Goal: Task Accomplishment & Management: Manage account settings

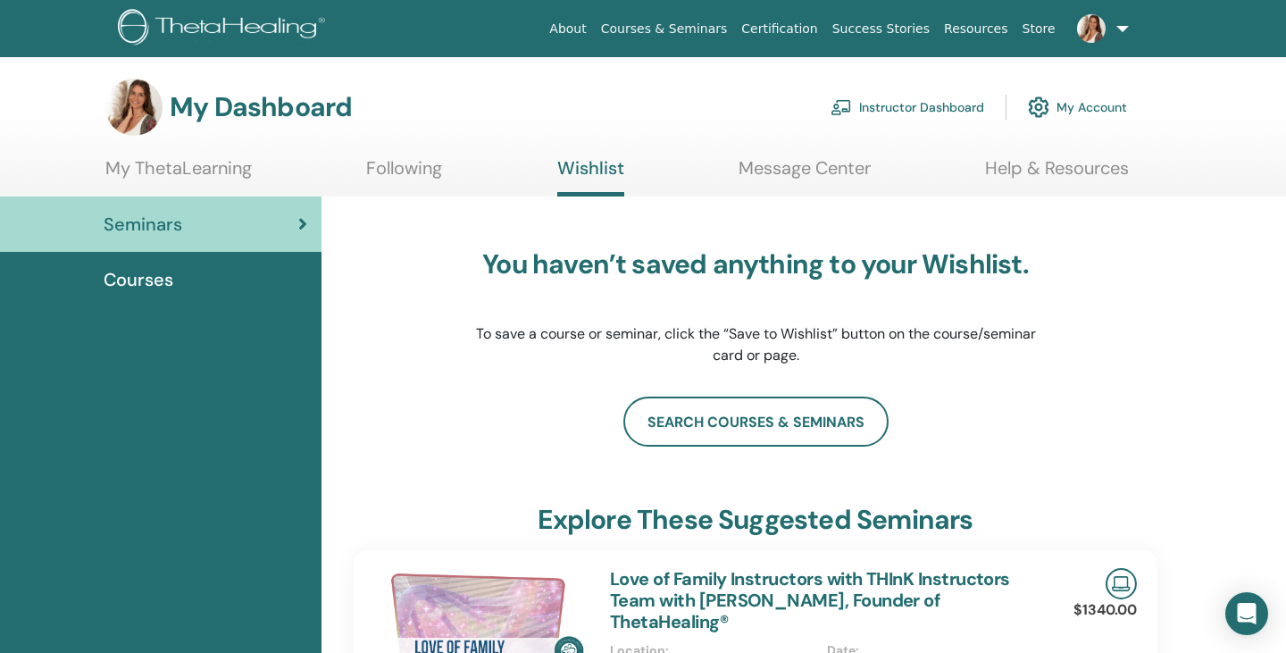
click at [940, 114] on link "Instructor Dashboard" at bounding box center [908, 107] width 154 height 39
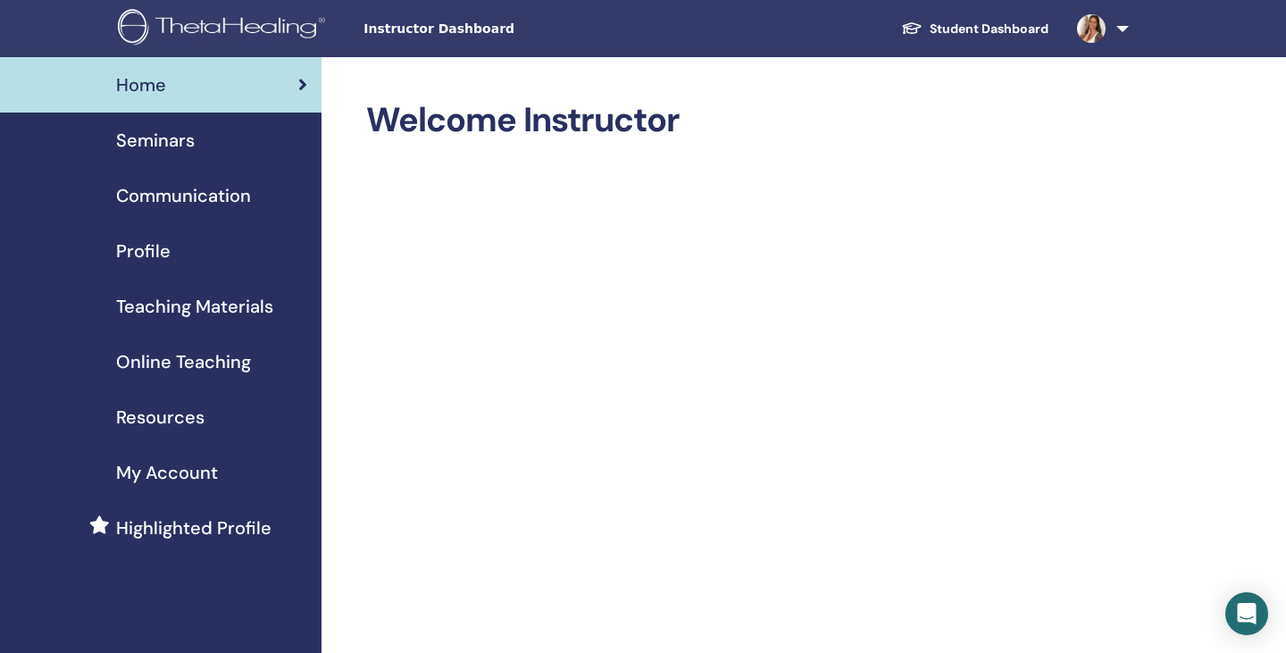
click at [209, 138] on div "Seminars" at bounding box center [160, 140] width 293 height 27
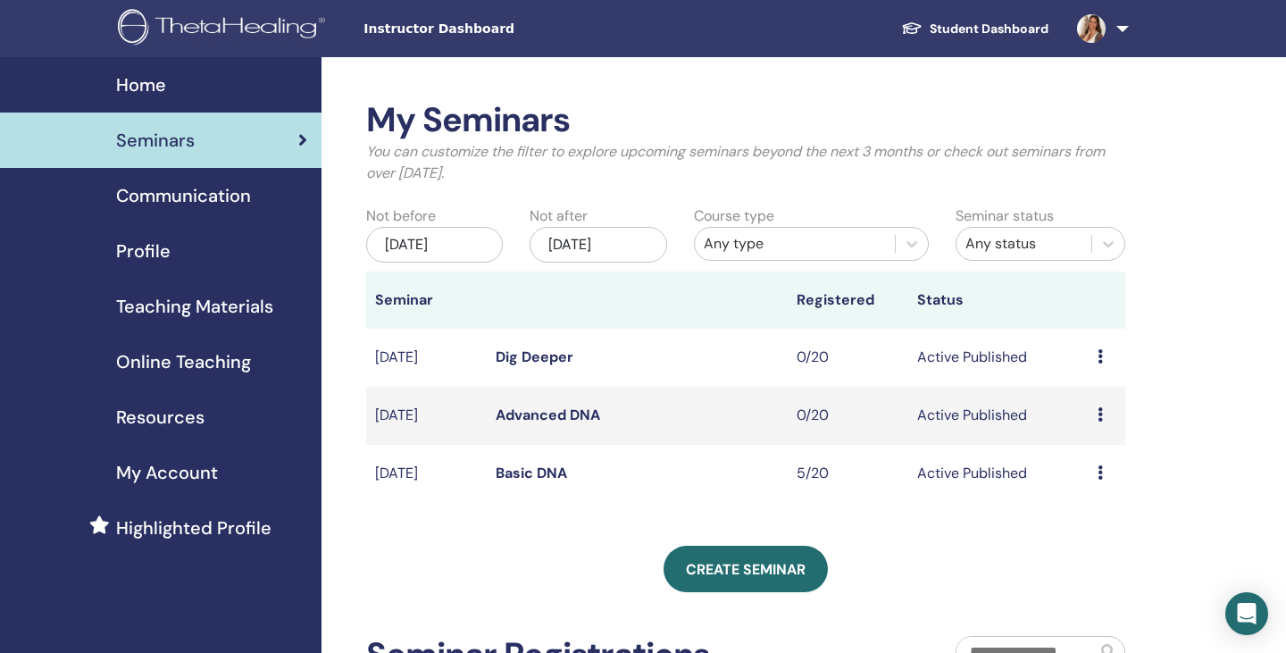
click at [1101, 470] on icon at bounding box center [1100, 472] width 5 height 14
click at [534, 472] on link "Basic DNA" at bounding box center [531, 473] width 71 height 19
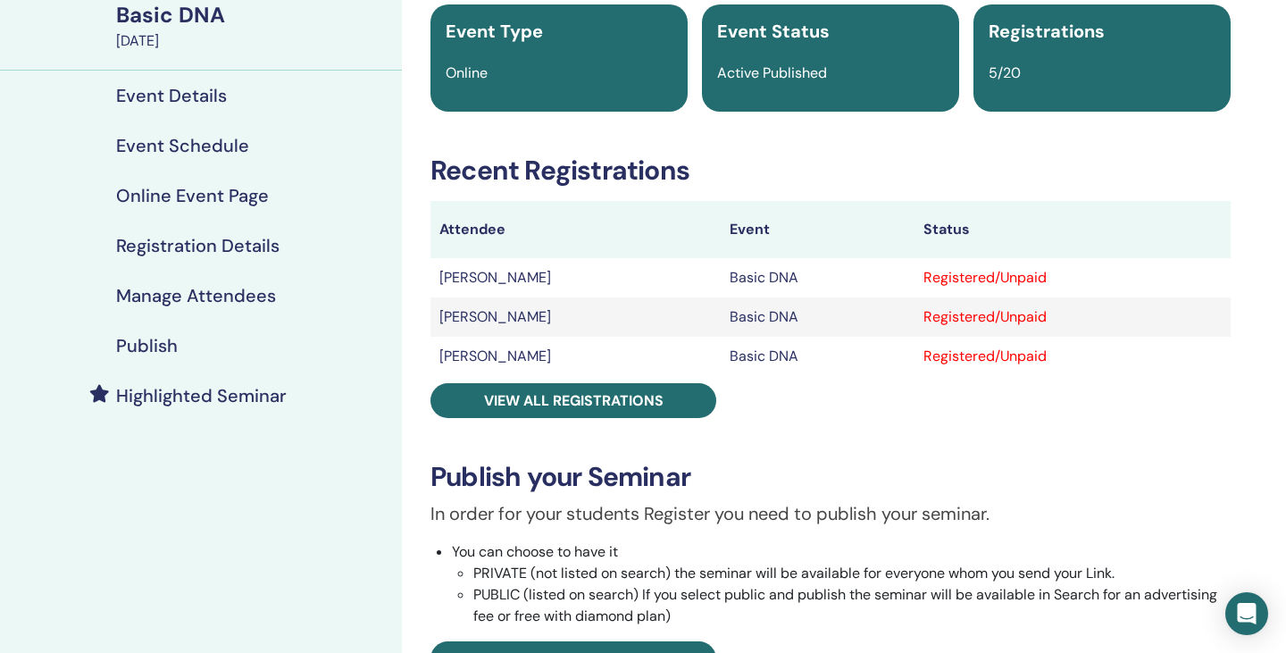
scroll to position [162, 0]
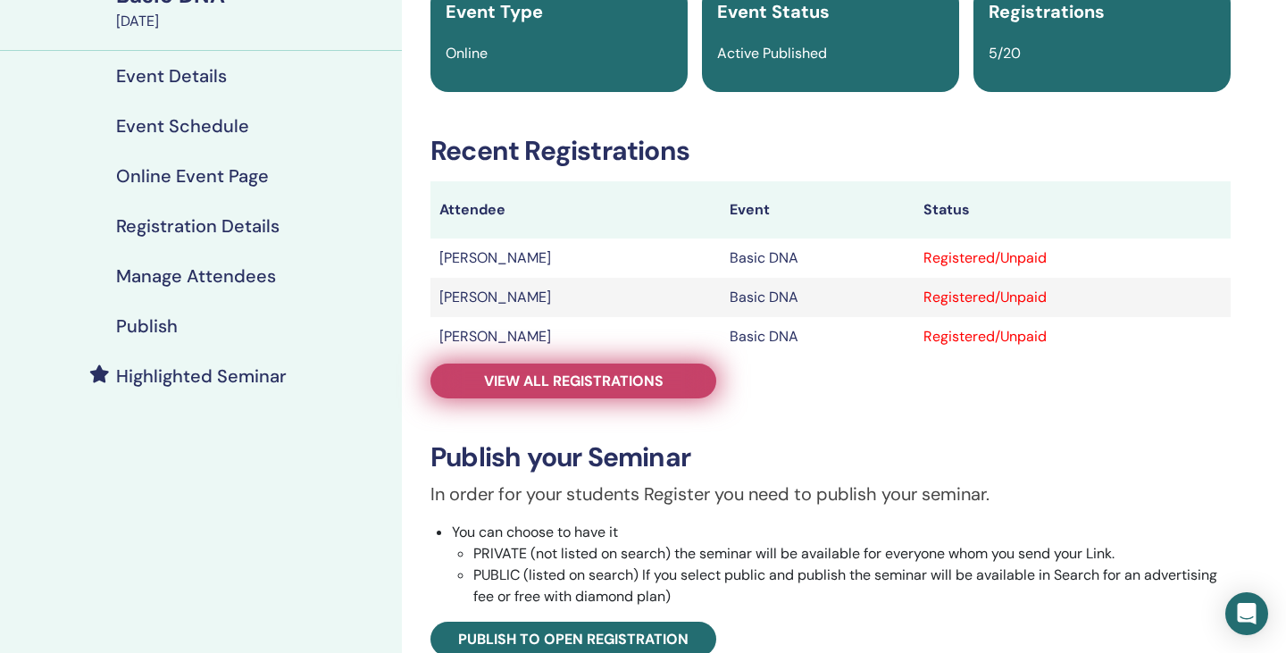
click at [615, 387] on span "View all registrations" at bounding box center [574, 381] width 180 height 19
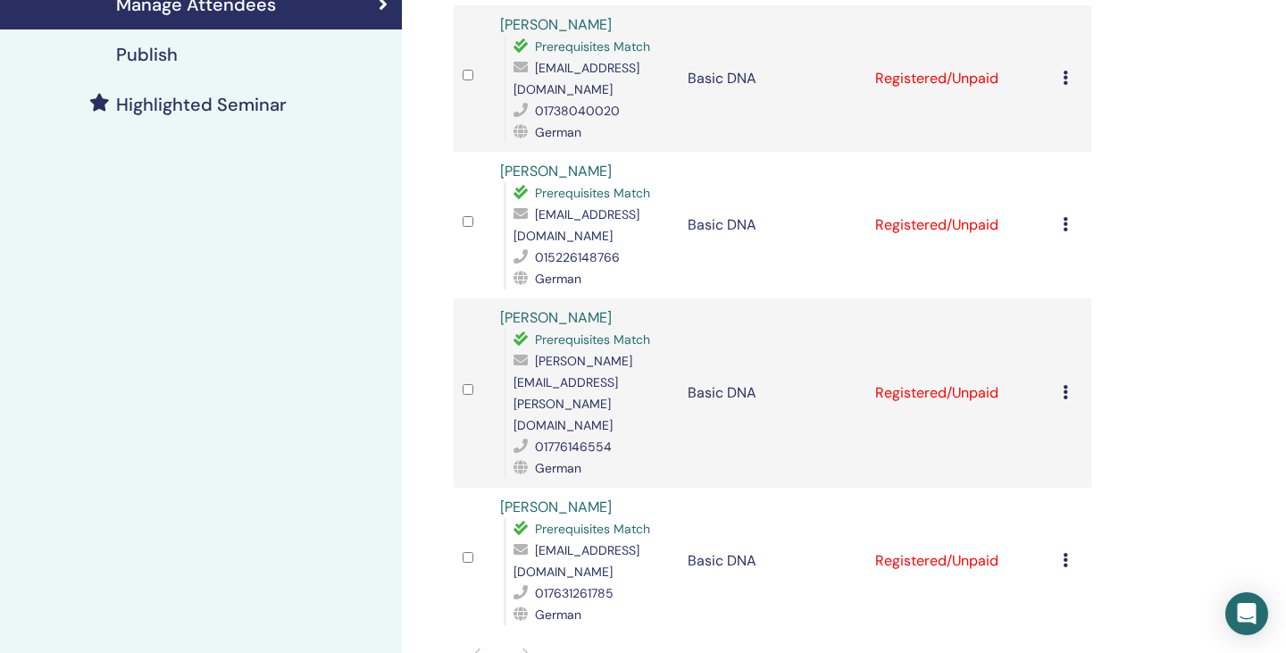
scroll to position [434, 0]
drag, startPoint x: 650, startPoint y: 362, endPoint x: 536, endPoint y: 364, distance: 114.3
click at [536, 364] on span "[PERSON_NAME][EMAIL_ADDRESS][PERSON_NAME][DOMAIN_NAME]" at bounding box center [573, 392] width 119 height 80
copy span "[PERSON_NAME][EMAIL_ADDRESS][PERSON_NAME][DOMAIN_NAME]"
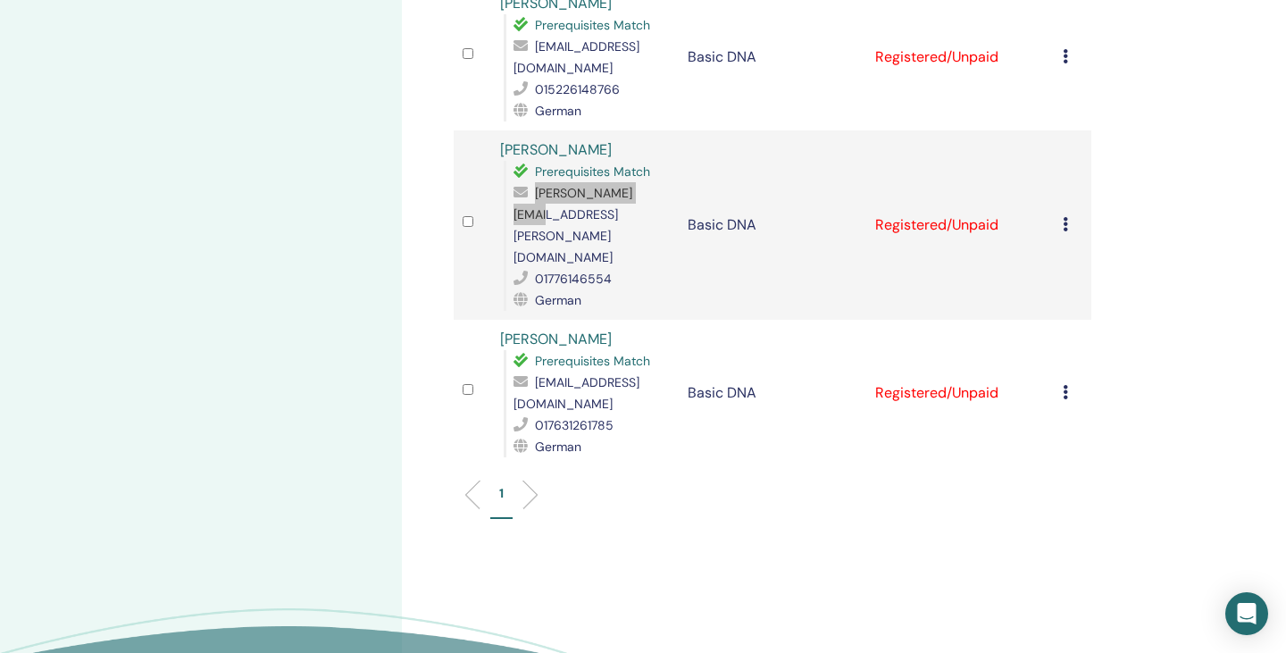
scroll to position [605, 0]
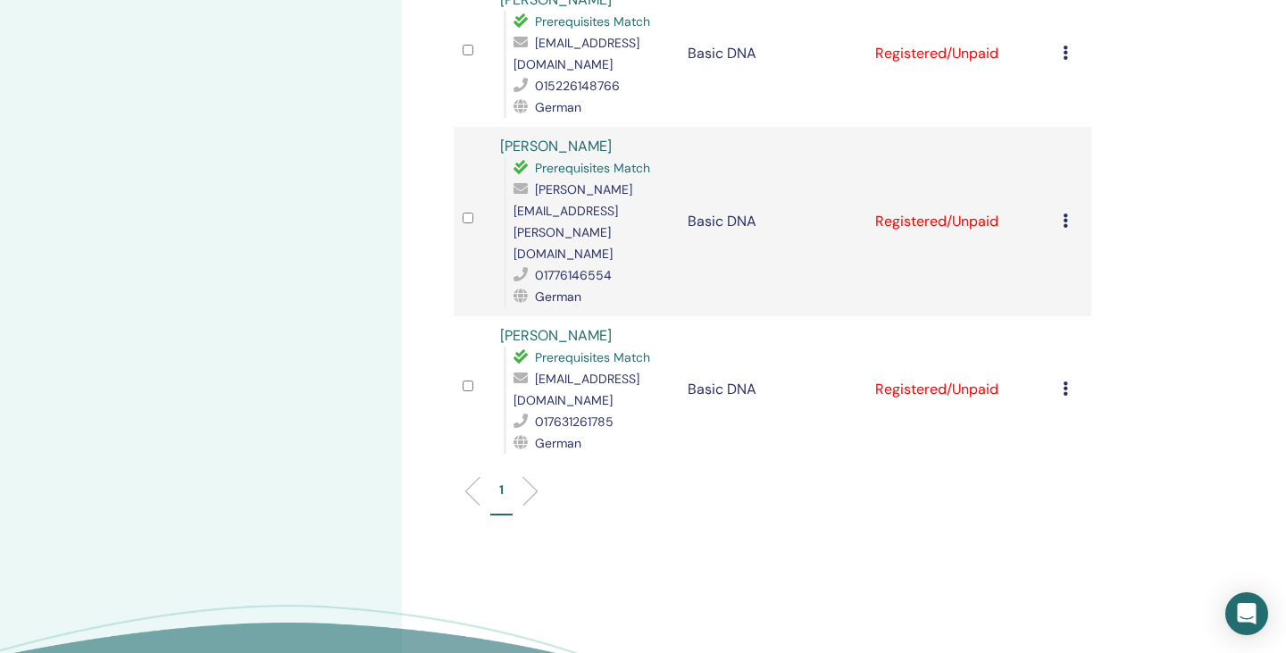
click at [1060, 189] on td "Cancel Registration Do not auto-certify Mark as Paid Mark as Unpaid Mark as Abs…" at bounding box center [1073, 221] width 38 height 189
click at [1065, 213] on icon at bounding box center [1065, 220] width 5 height 14
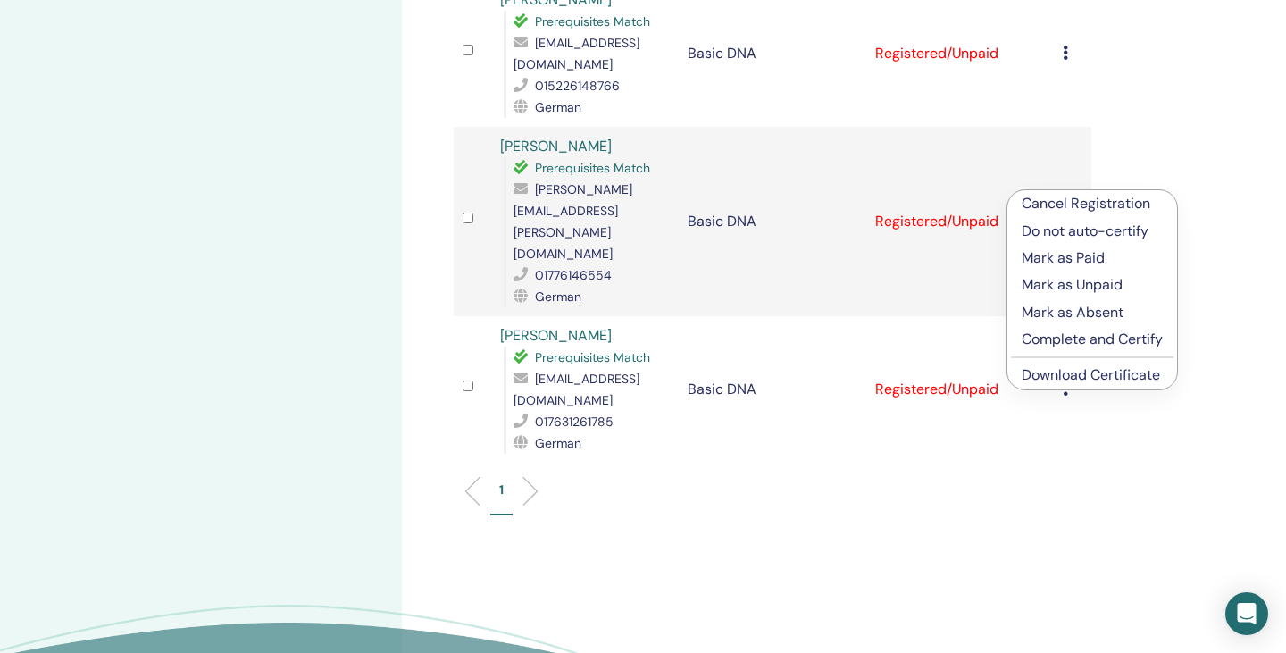
click at [1070, 378] on link "Download Certificate" at bounding box center [1091, 374] width 138 height 19
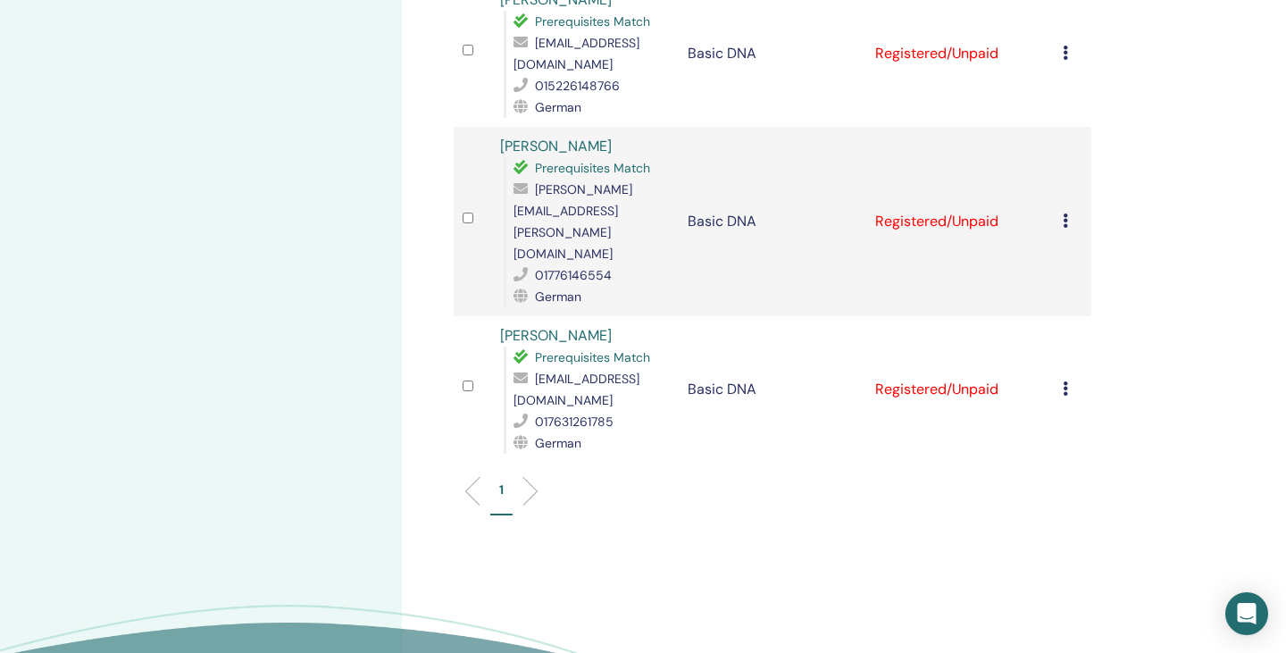
click at [1063, 381] on icon at bounding box center [1065, 388] width 5 height 14
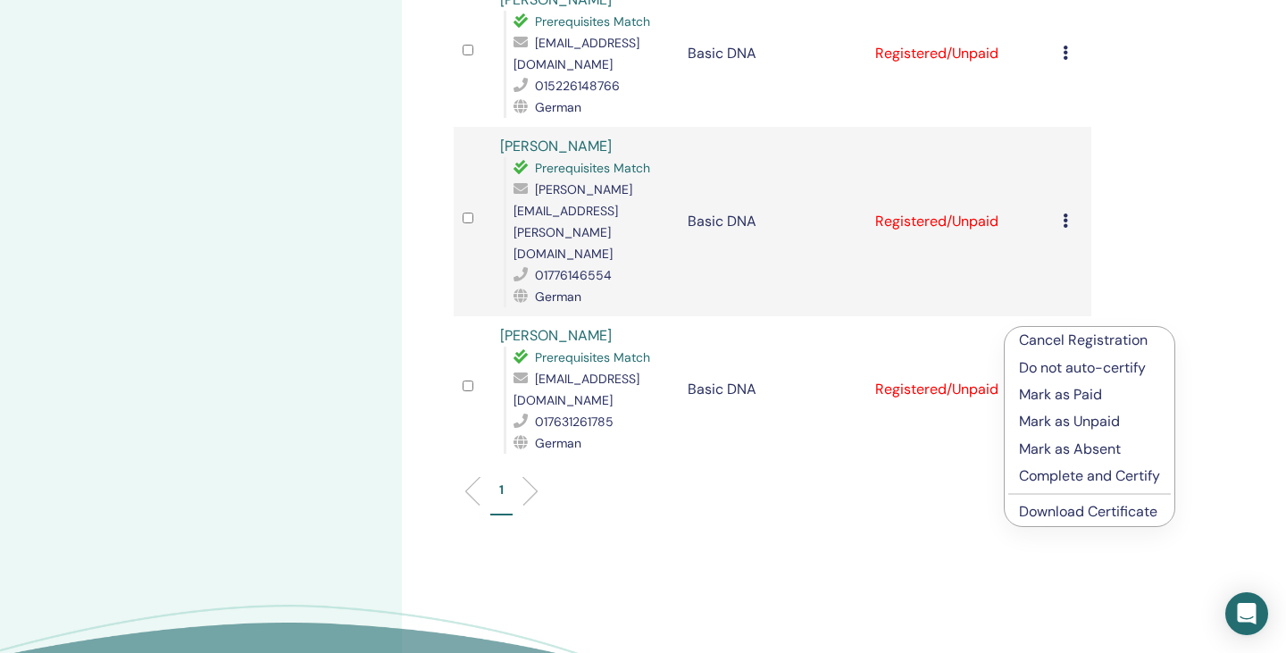
click at [1061, 511] on link "Download Certificate" at bounding box center [1088, 511] width 138 height 19
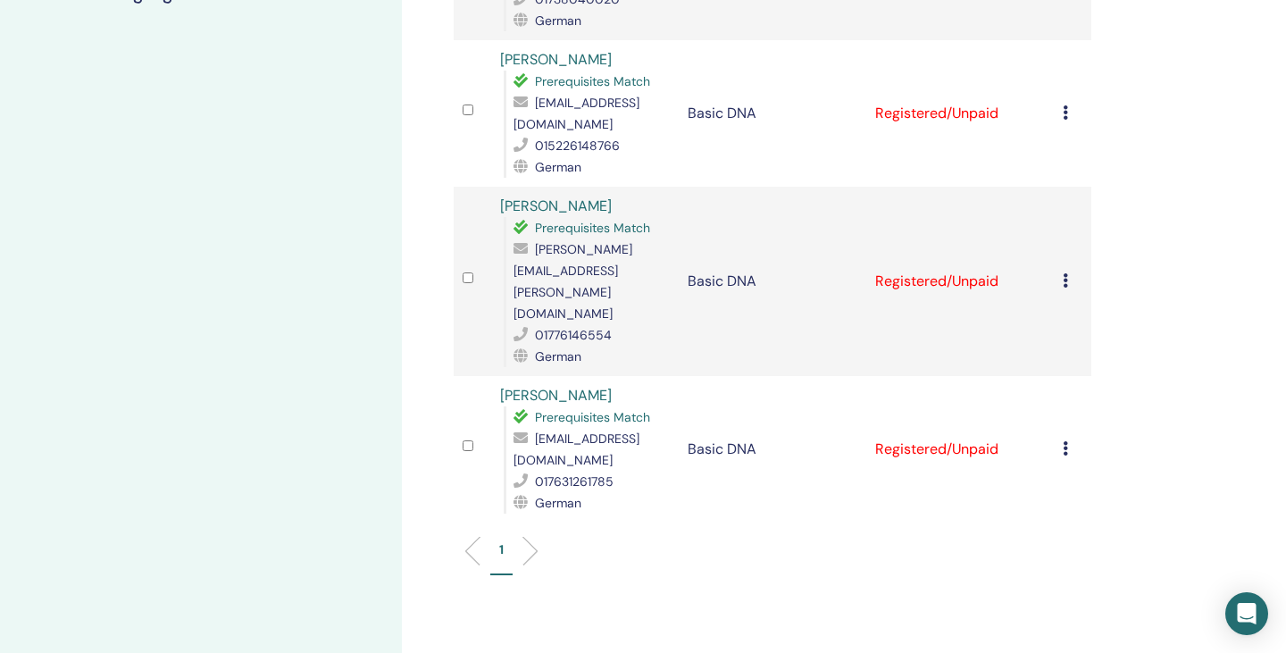
scroll to position [535, 0]
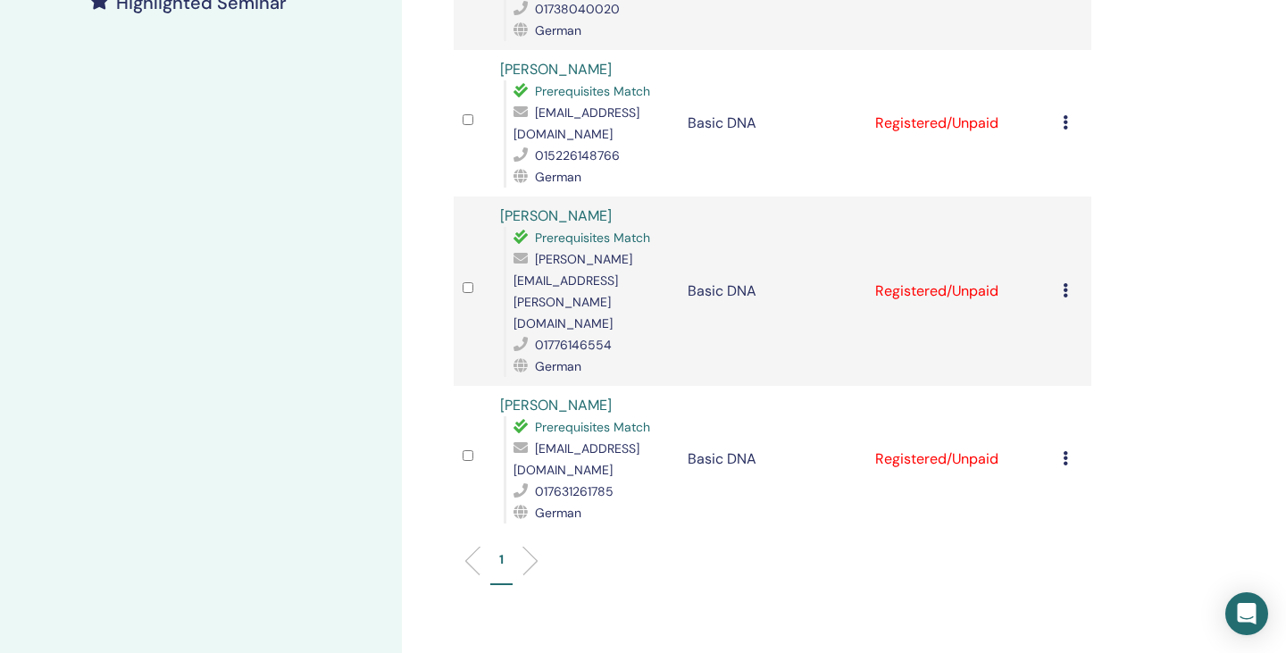
click at [1067, 124] on icon at bounding box center [1065, 122] width 5 height 14
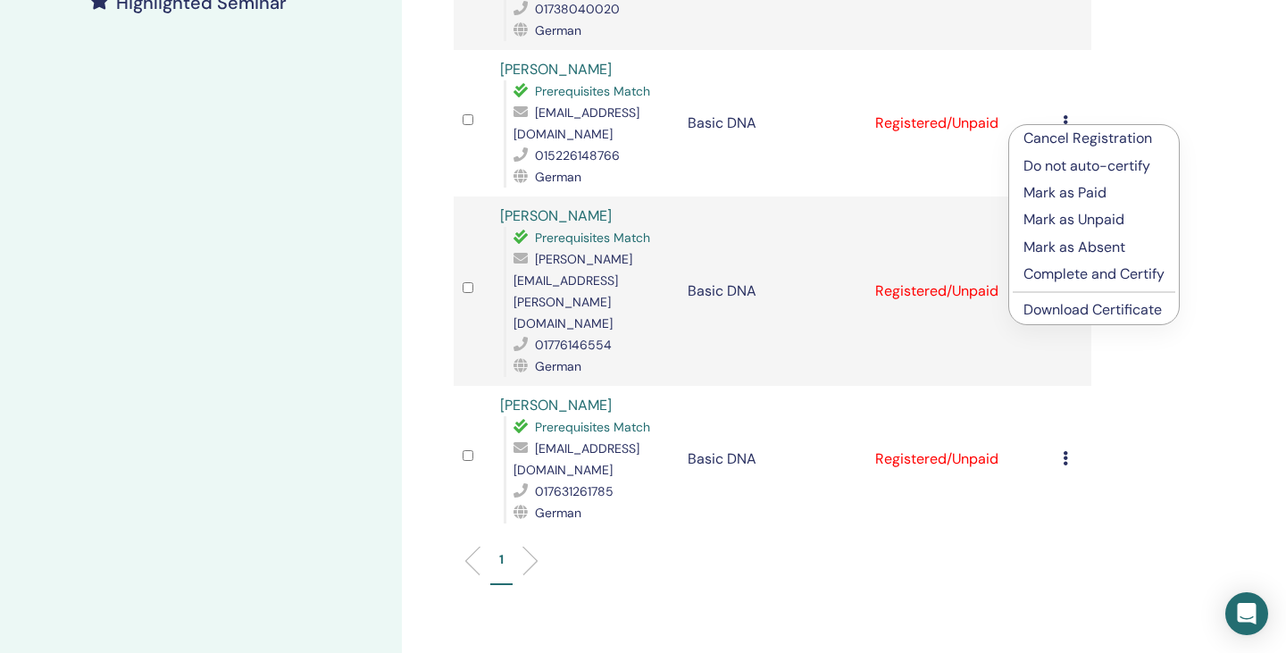
click at [1065, 307] on link "Download Certificate" at bounding box center [1092, 309] width 138 height 19
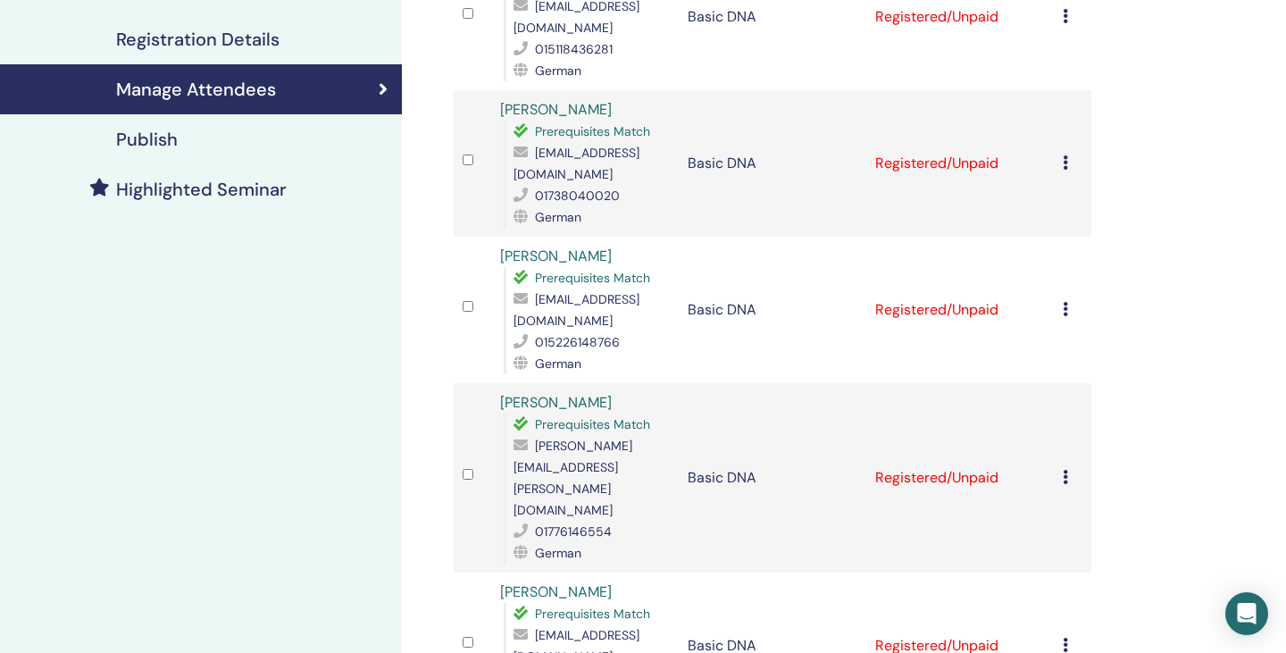
scroll to position [329, 0]
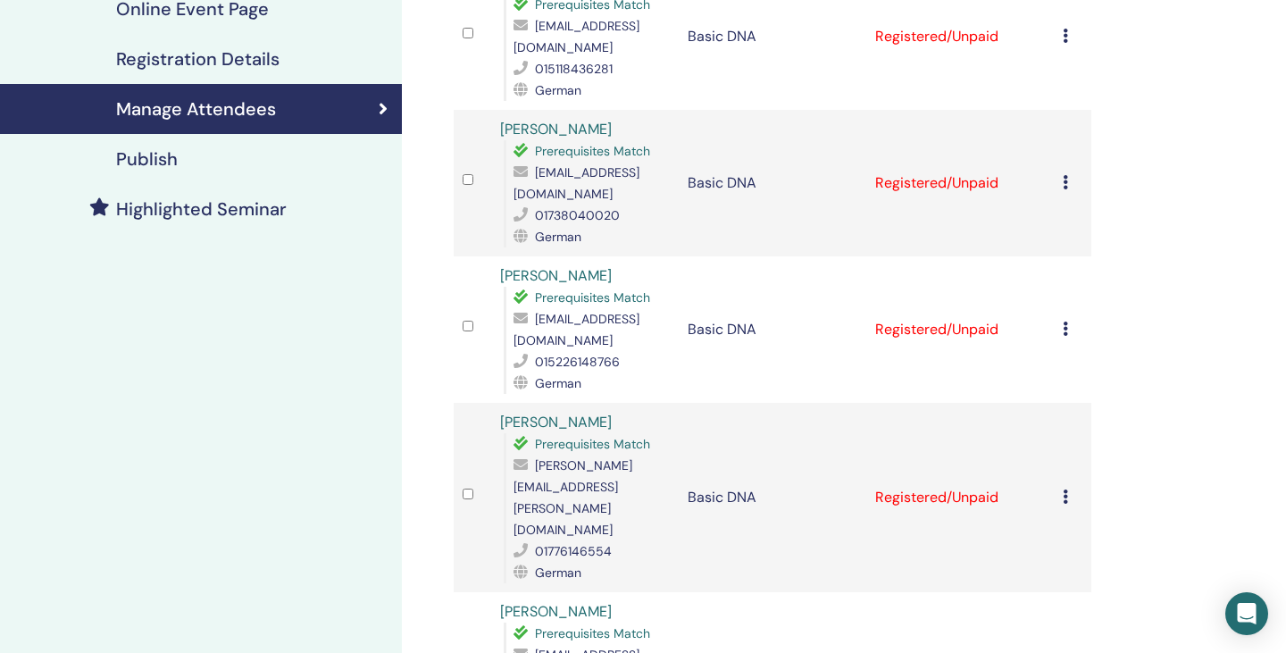
click at [1069, 179] on div "Cancel Registration Do not auto-certify Mark as Paid Mark as Unpaid Mark as Abs…" at bounding box center [1073, 182] width 20 height 21
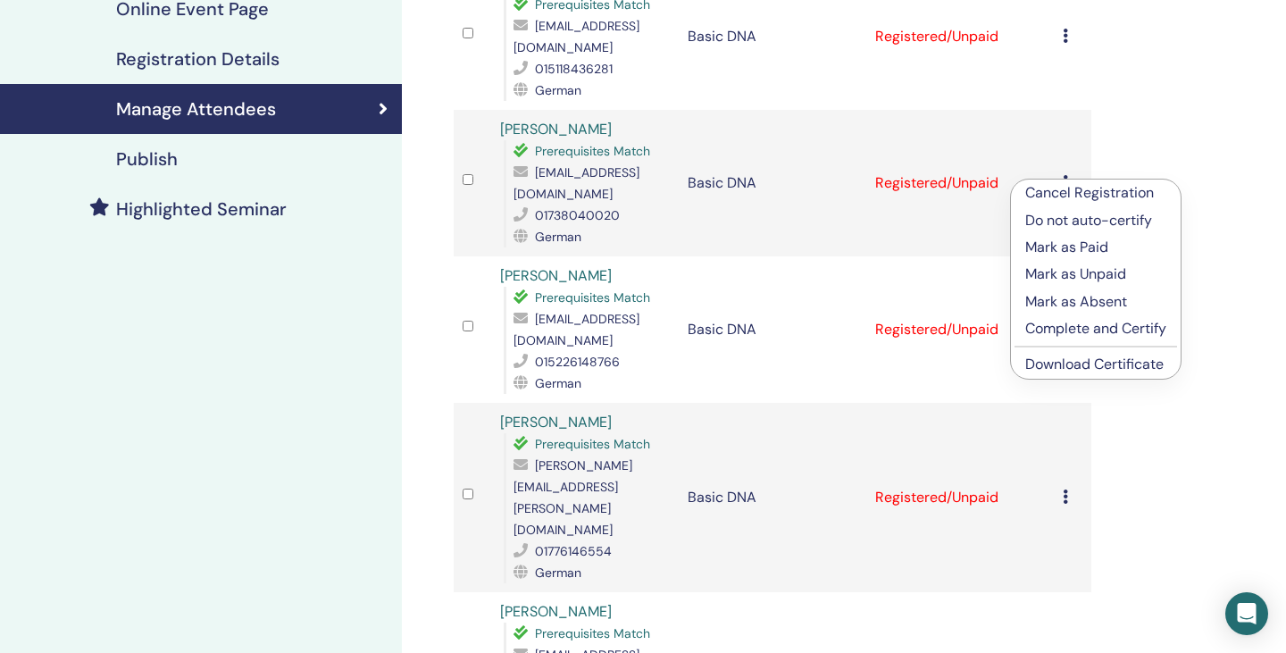
click at [1073, 362] on link "Download Certificate" at bounding box center [1094, 364] width 138 height 19
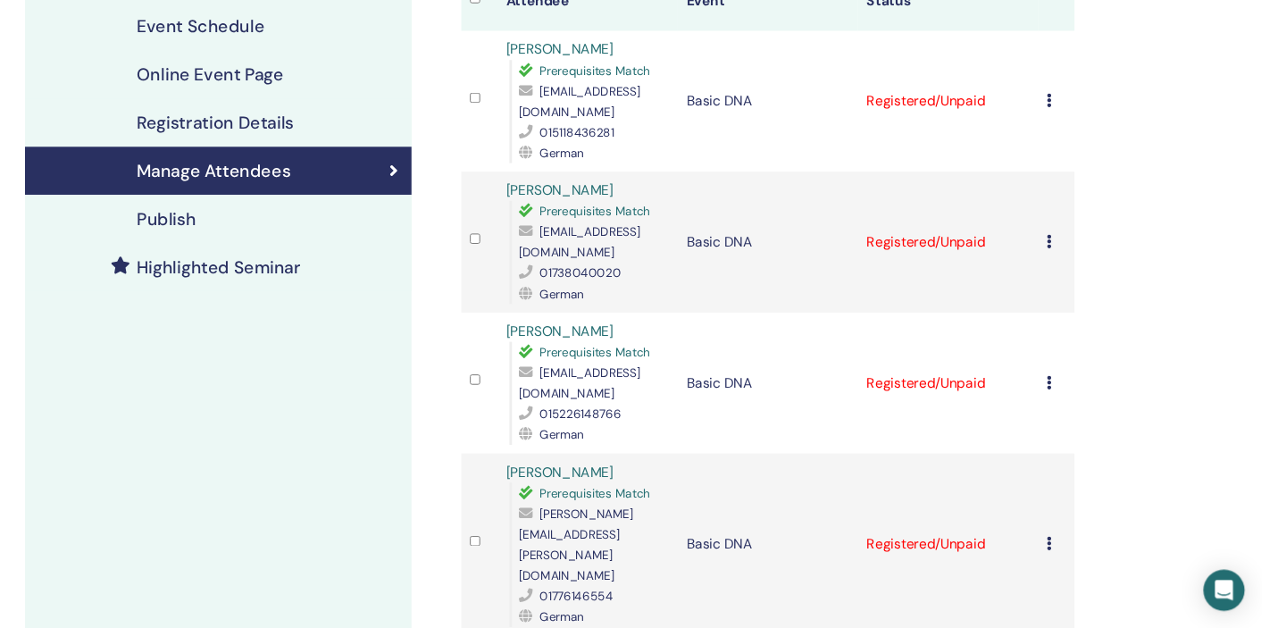
scroll to position [106, 0]
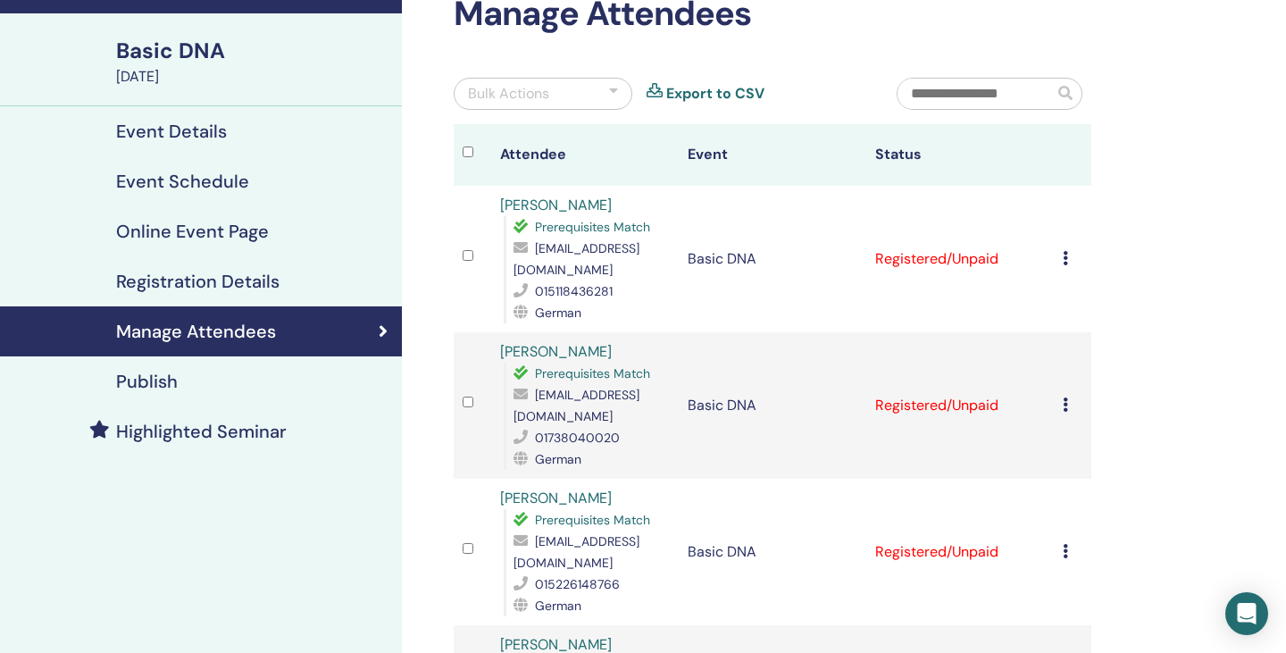
click at [1074, 266] on div "Cancel Registration Do not auto-certify Mark as Paid Mark as Unpaid Mark as Abs…" at bounding box center [1073, 258] width 20 height 21
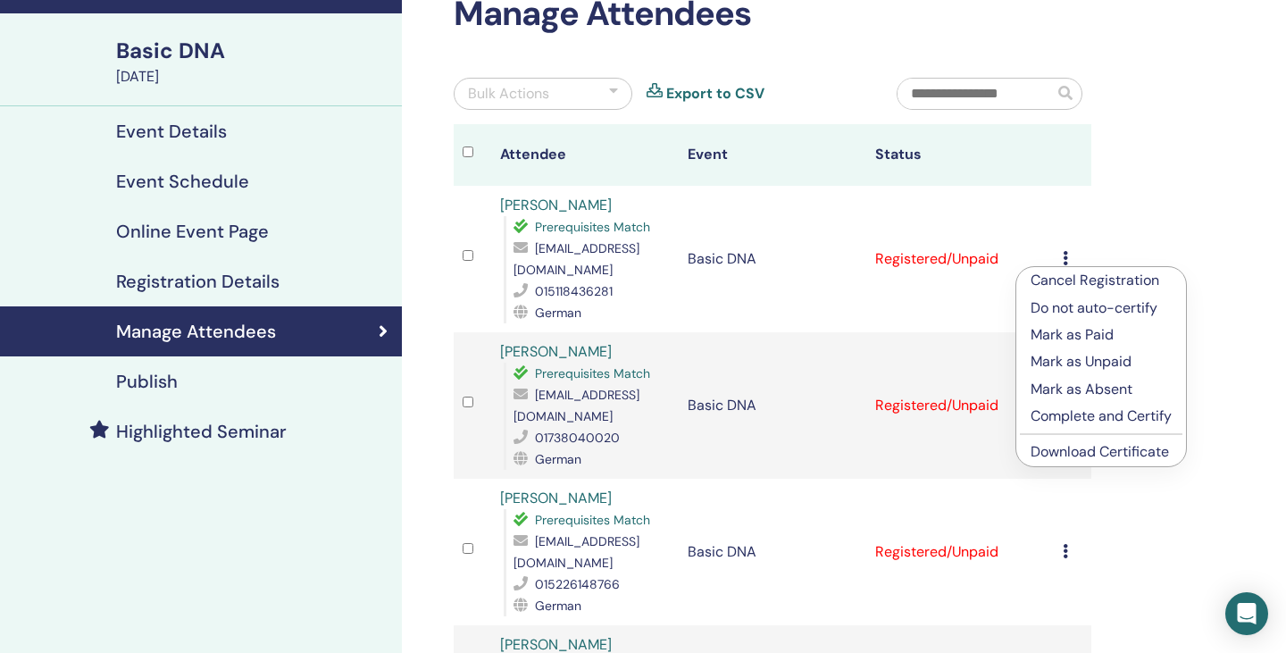
click at [1076, 446] on link "Download Certificate" at bounding box center [1100, 451] width 138 height 19
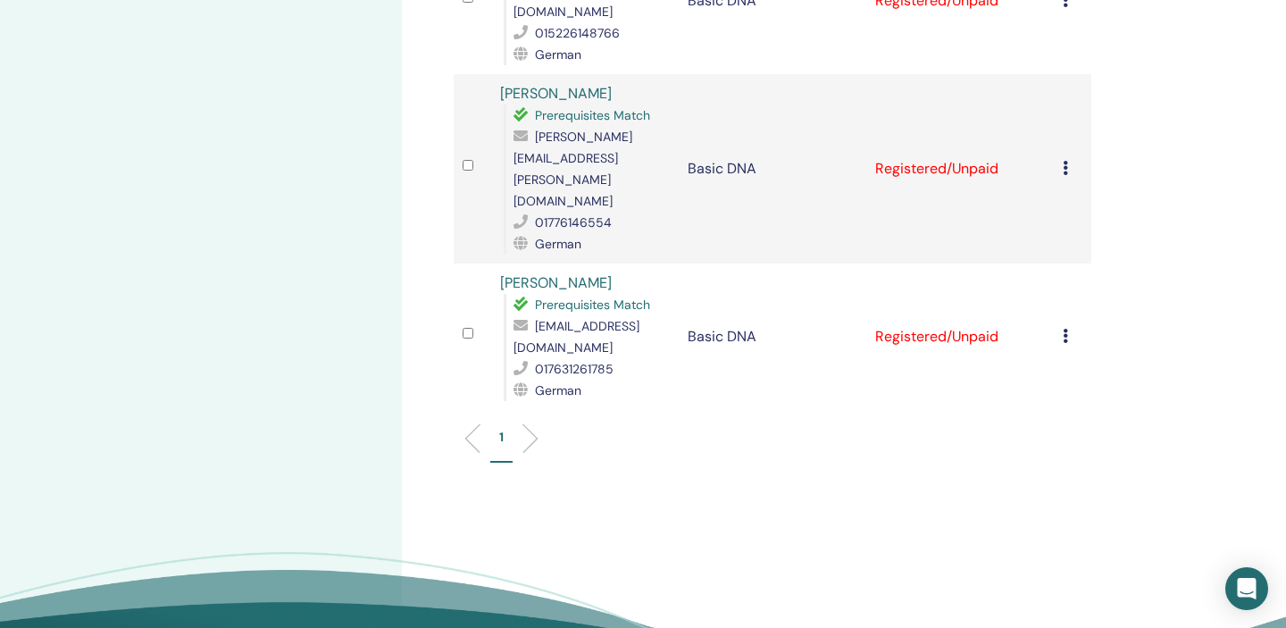
scroll to position [654, 0]
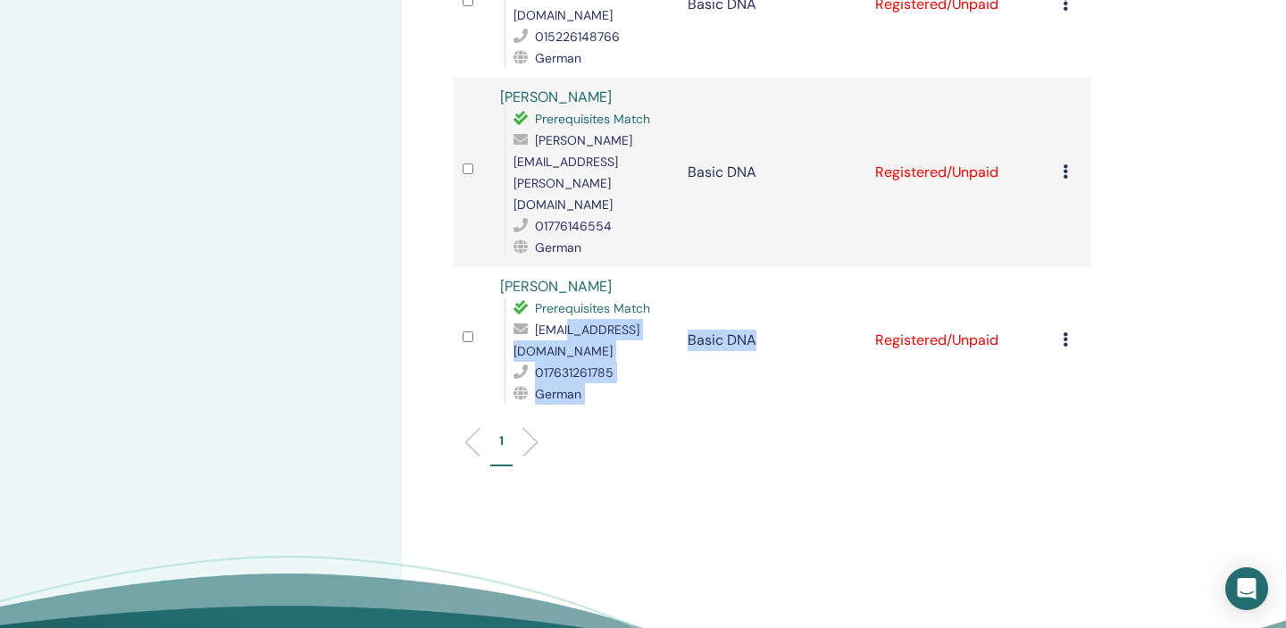
drag, startPoint x: 680, startPoint y: 287, endPoint x: 543, endPoint y: 289, distance: 136.7
click at [543, 289] on tr "Christina Dörlitz Prerequisites Match christinadoerlitz@gmail.com 017631261785 …" at bounding box center [773, 340] width 638 height 146
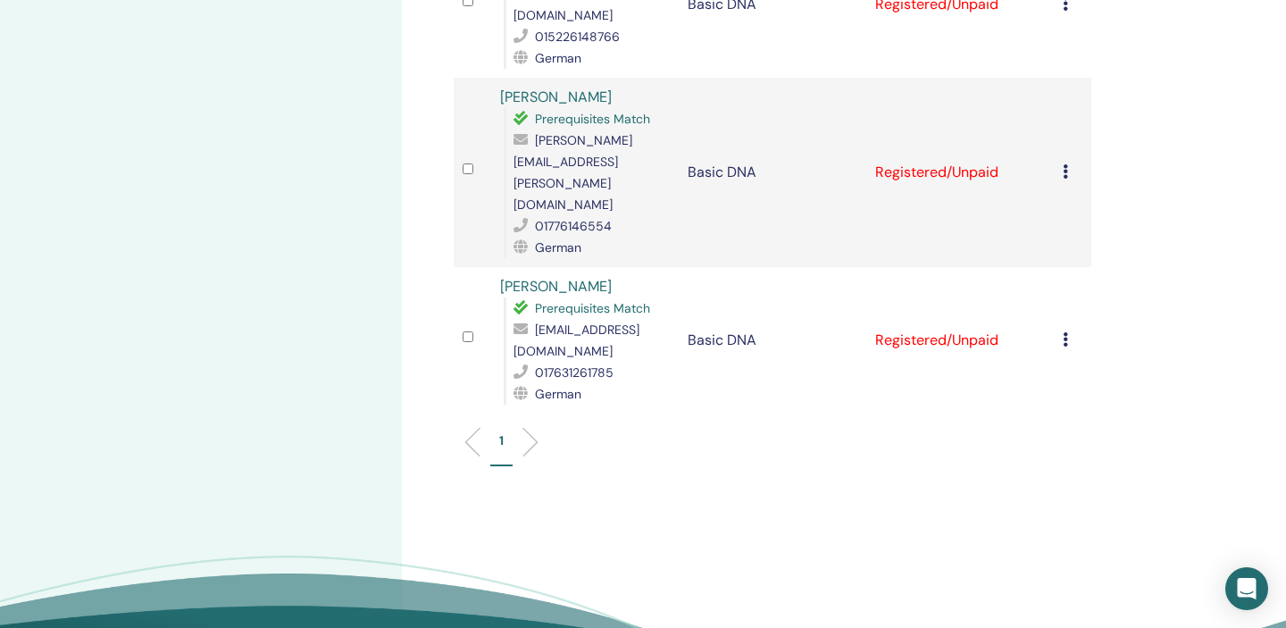
click at [726, 431] on ul "1" at bounding box center [772, 448] width 607 height 35
drag, startPoint x: 676, startPoint y: 288, endPoint x: 513, endPoint y: 294, distance: 163.5
click at [513, 297] on div "Prerequisites Match christinadoerlitz@gmail.com 017631261785 German" at bounding box center [587, 350] width 166 height 107
copy span "christinadoerlitz@gmail.com"
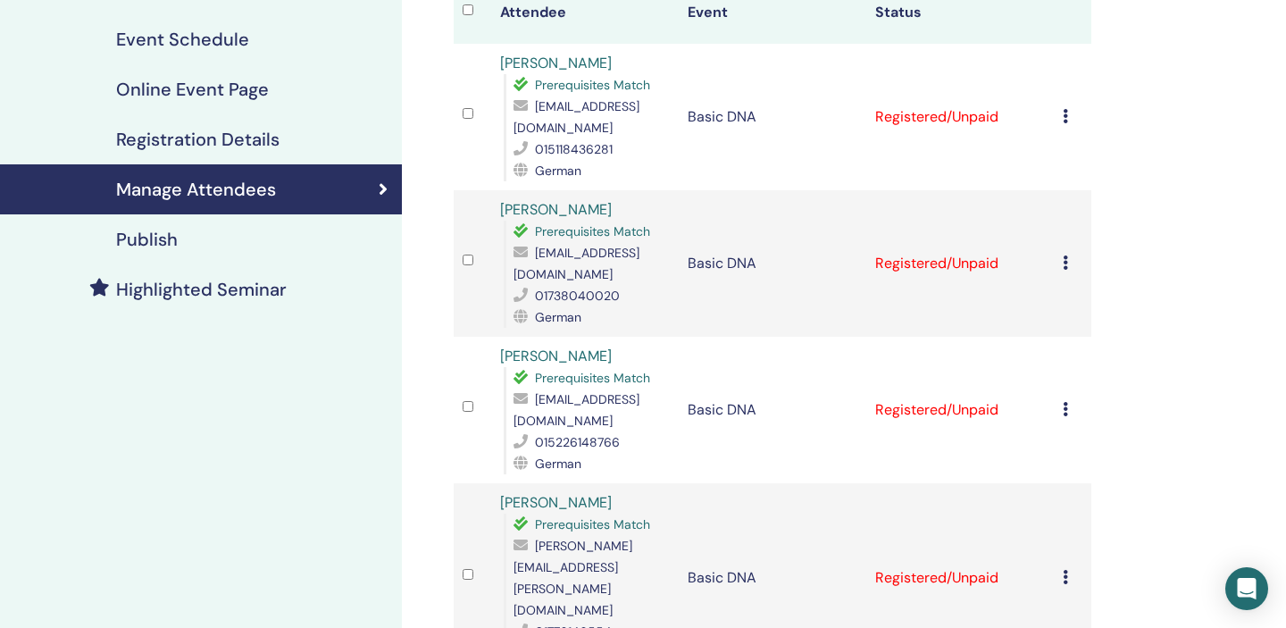
scroll to position [292, 0]
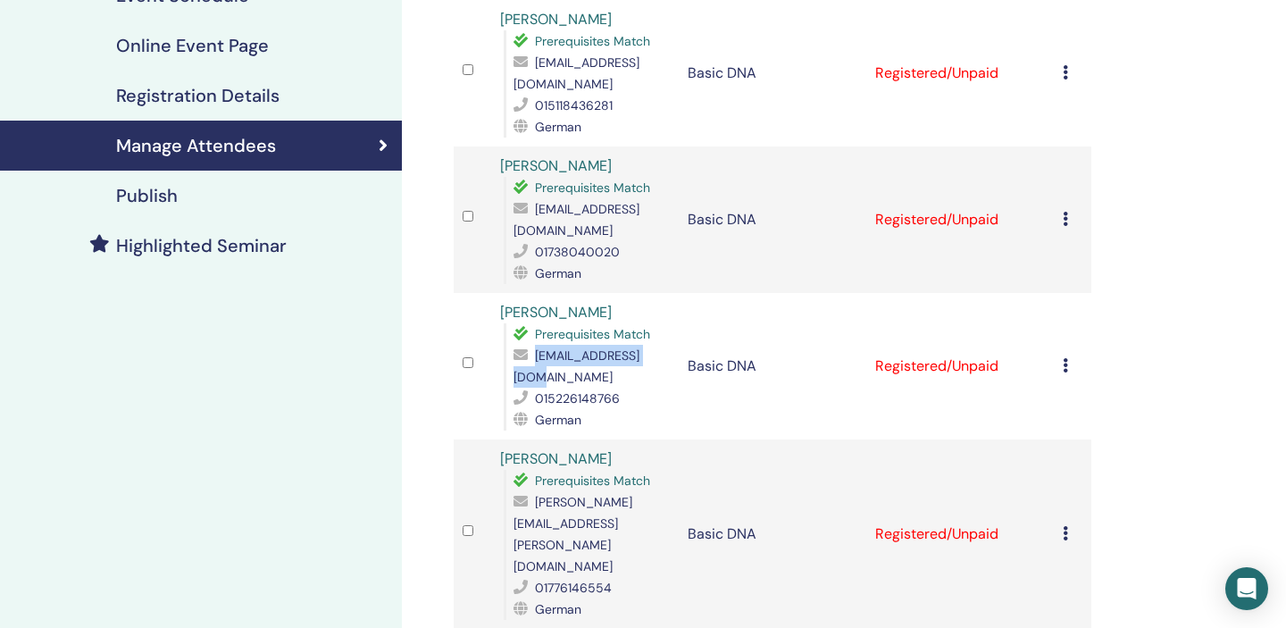
drag, startPoint x: 650, startPoint y: 378, endPoint x: 516, endPoint y: 379, distance: 134.0
click at [516, 379] on div "claudiaboehm@gmx.de" at bounding box center [592, 366] width 156 height 43
copy span "claudiaboehm@gmx.de"
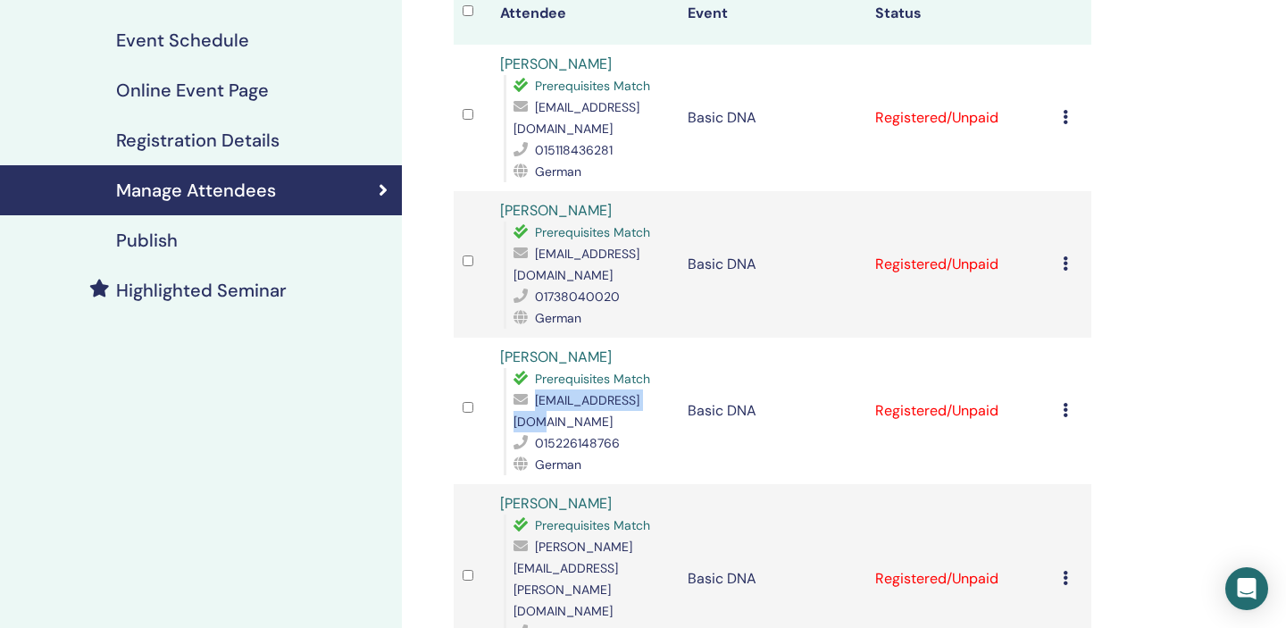
scroll to position [241, 0]
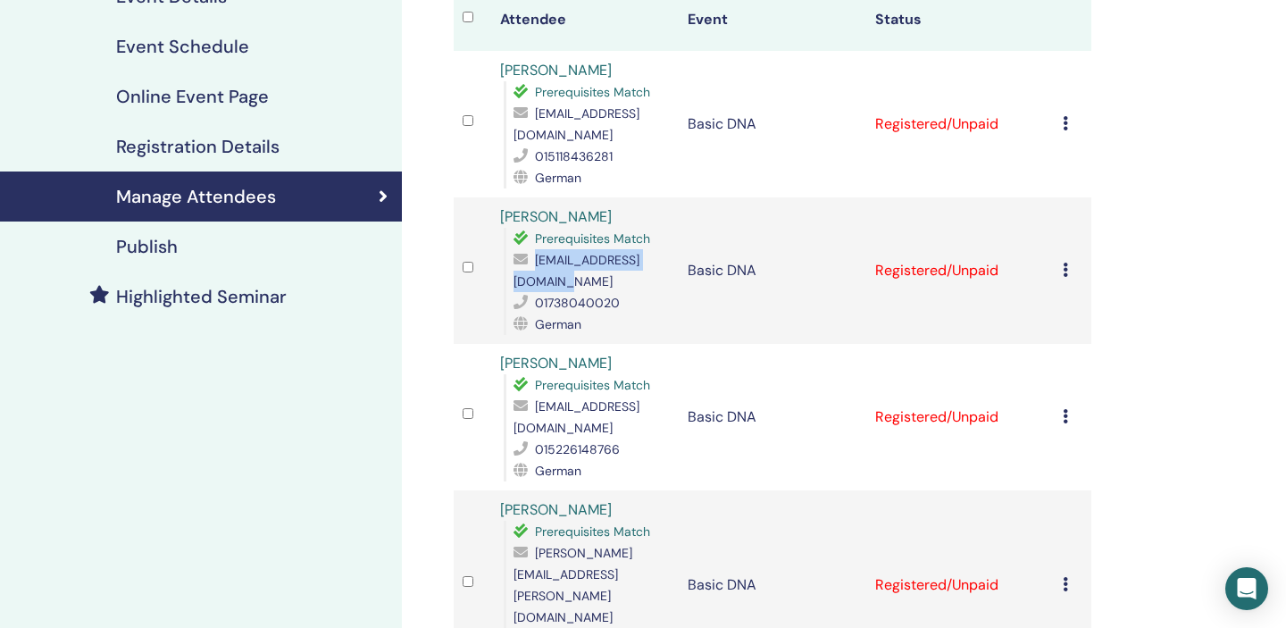
drag, startPoint x: 655, startPoint y: 281, endPoint x: 514, endPoint y: 280, distance: 140.2
click at [514, 280] on span "praxis@kirstenzander.de" at bounding box center [577, 271] width 126 height 38
copy span "praxis@kirstenzander.de"
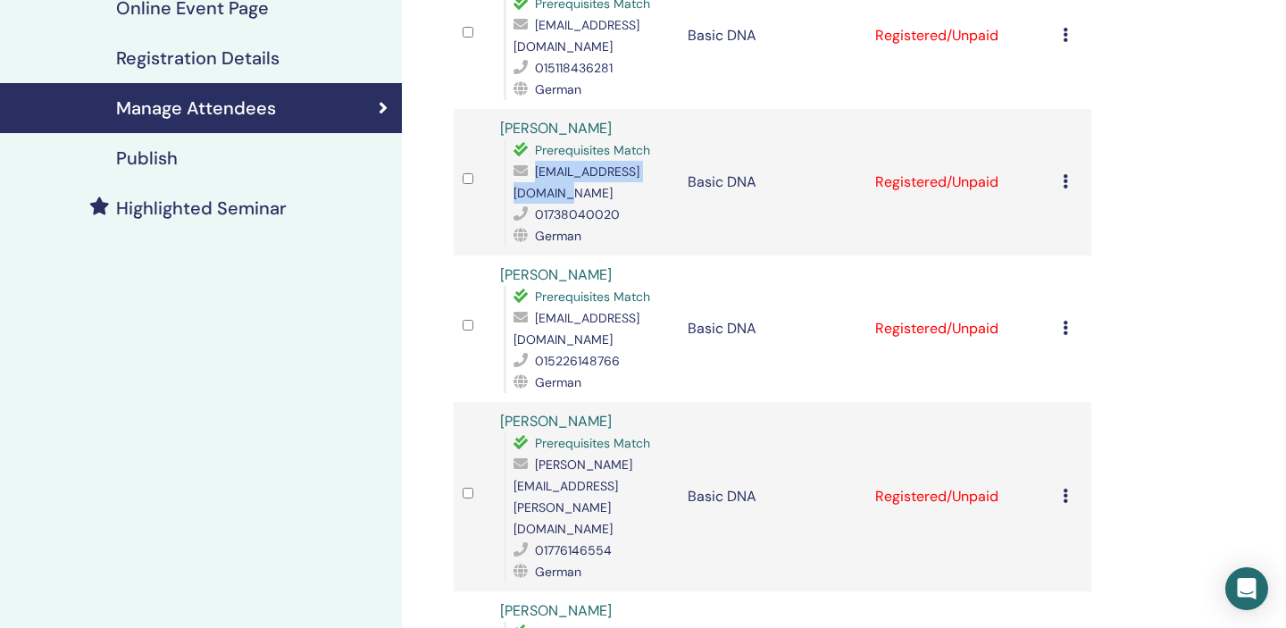
scroll to position [334, 0]
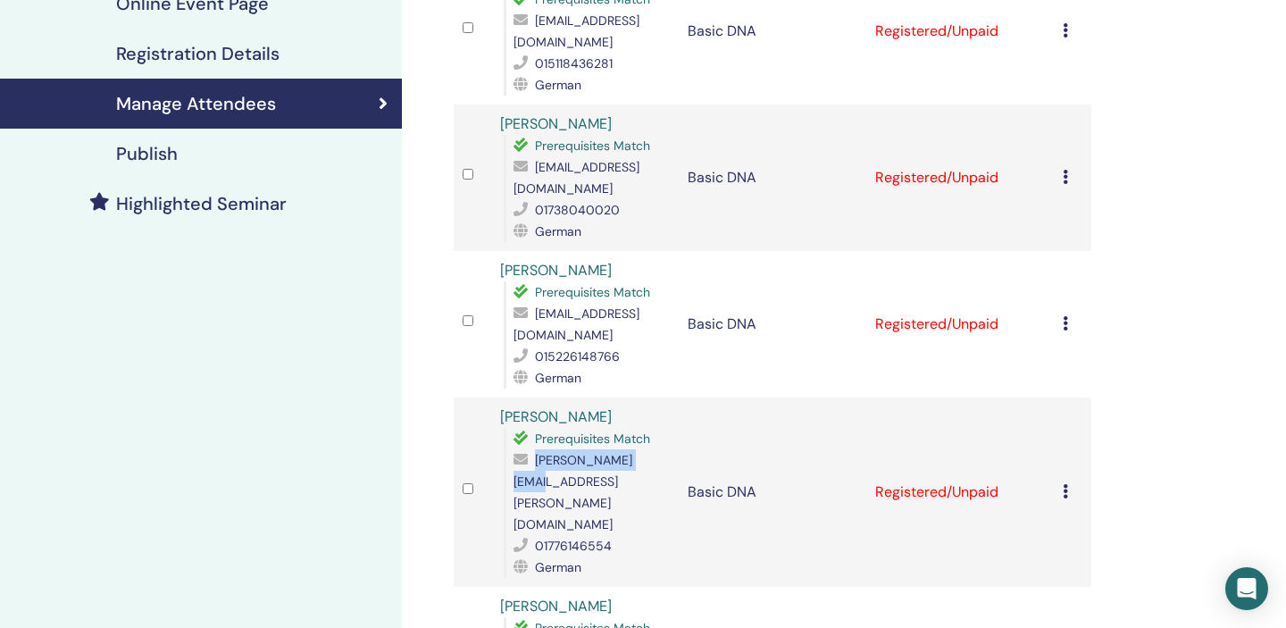
drag, startPoint x: 650, startPoint y: 464, endPoint x: 536, endPoint y: 464, distance: 114.3
click at [536, 464] on span "sara.rieper@web.de" at bounding box center [573, 492] width 119 height 80
copy span "sara.rieper@web.de"
